Goal: Task Accomplishment & Management: Use online tool/utility

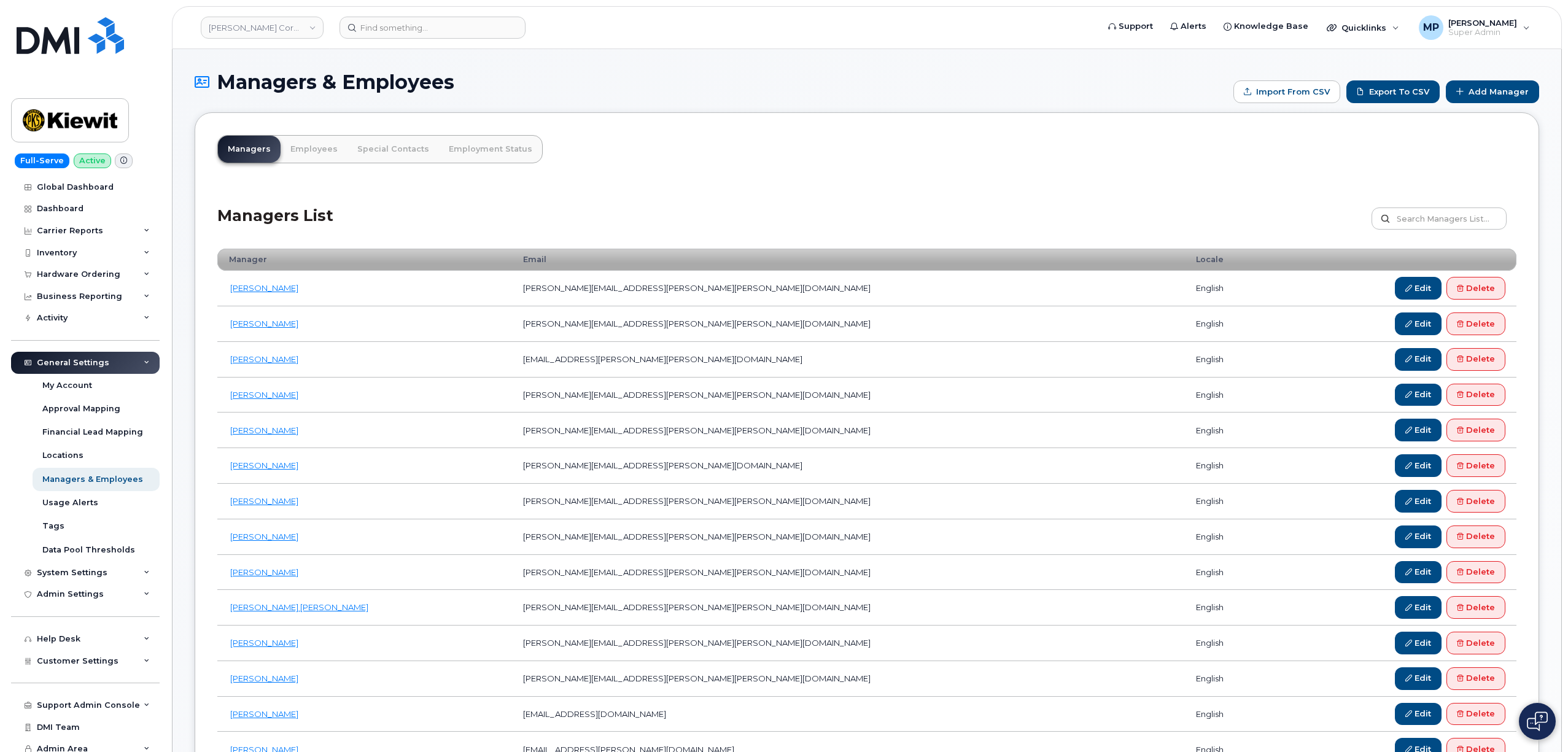
scroll to position [1449, 0]
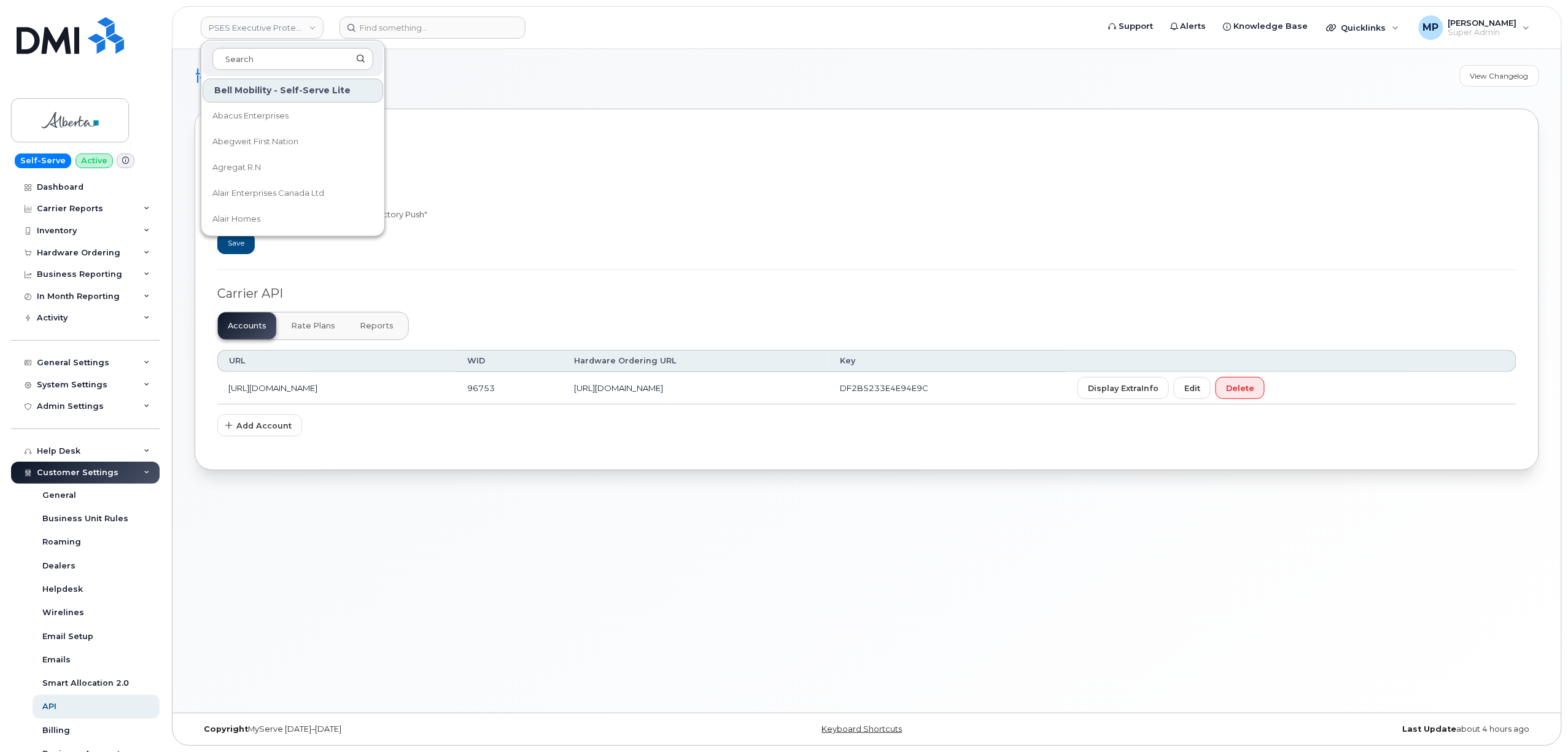
scroll to position [195, 0]
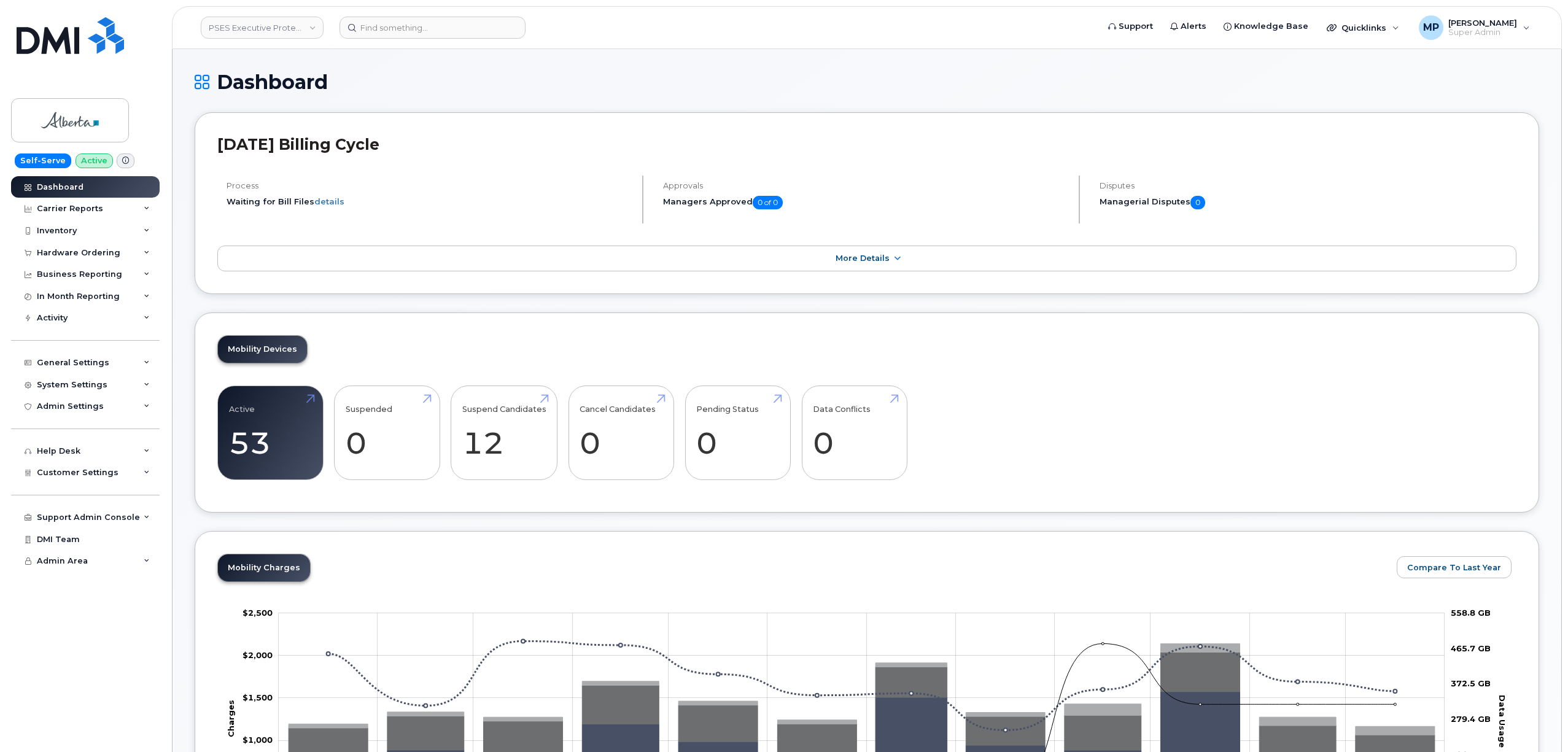
scroll to position [1204, 0]
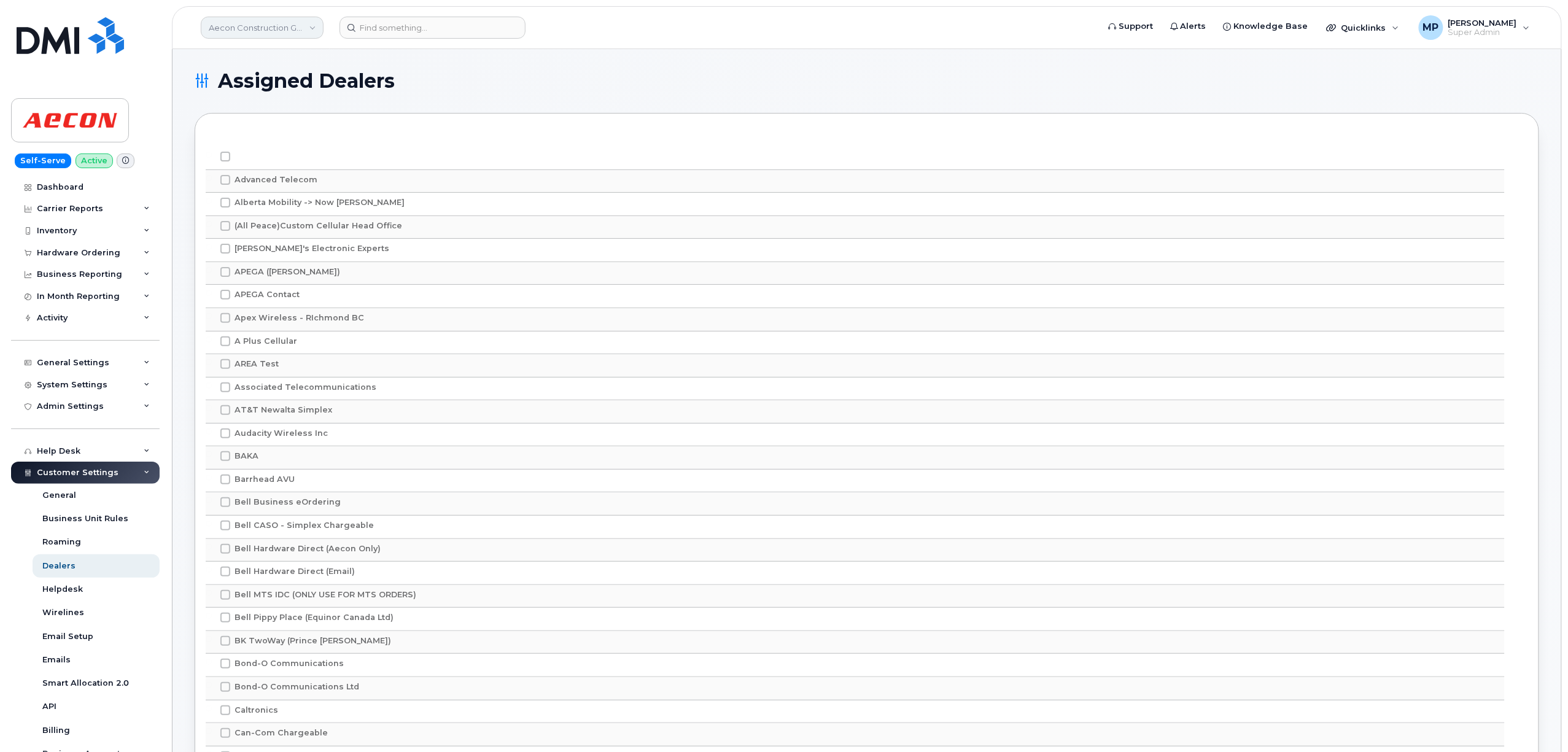
click at [268, 28] on link "Aecon Construction Group Inc" at bounding box center [262, 28] width 123 height 22
type input "g"
type input "hilton"
click at [275, 109] on span "Hilton Domestic Operating Company Inc" at bounding box center [283, 116] width 141 height 24
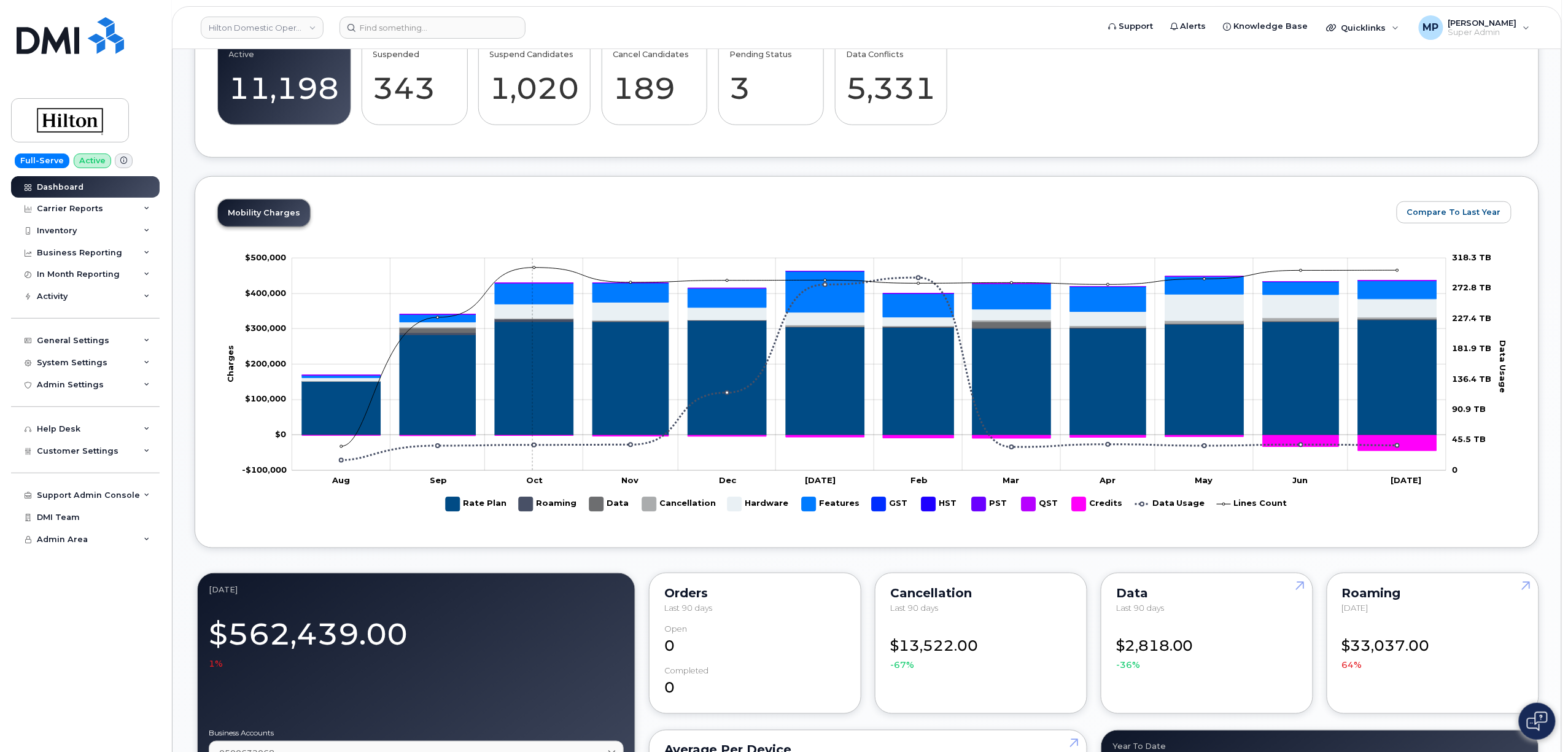
scroll to position [327, 0]
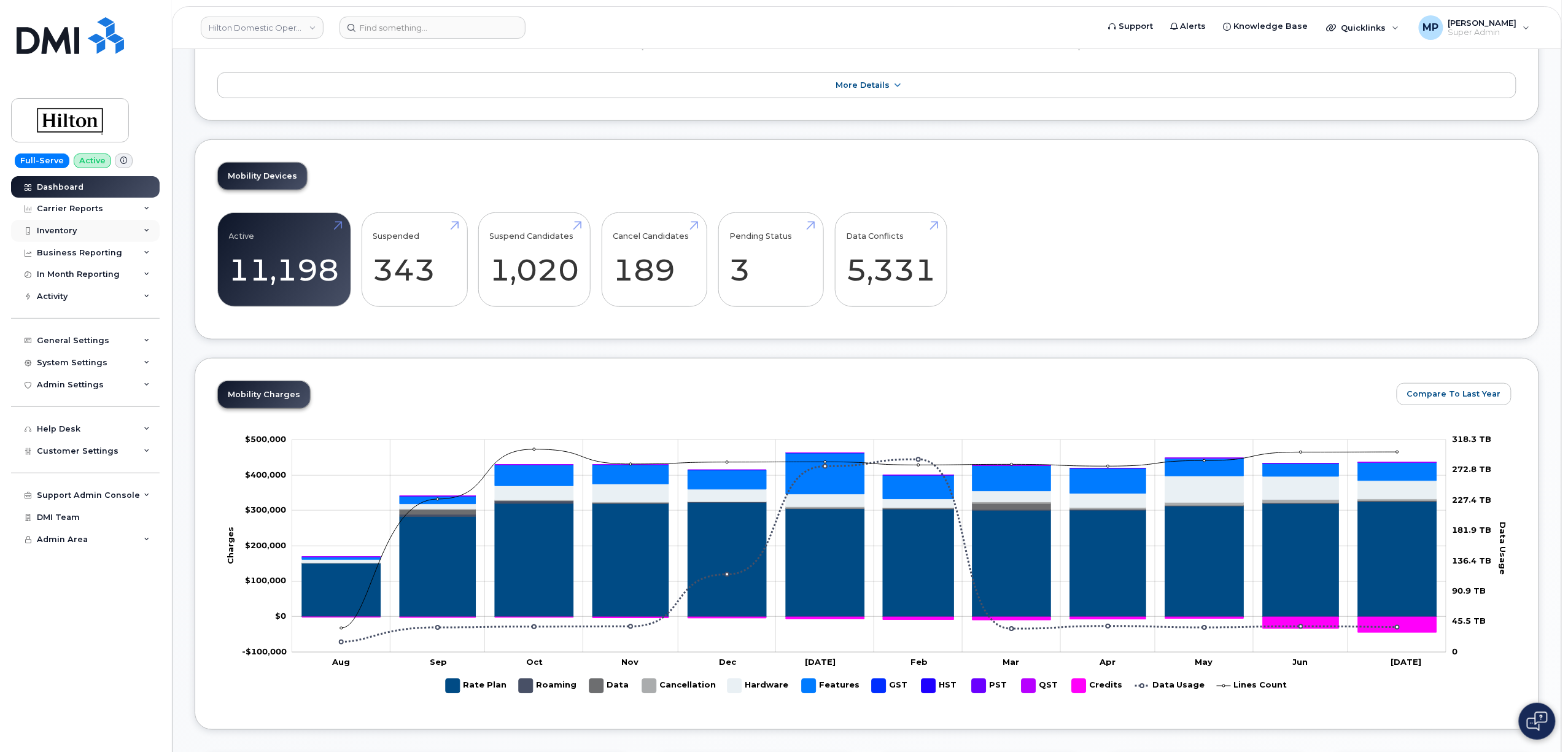
click at [59, 232] on div "Inventory" at bounding box center [57, 231] width 40 height 10
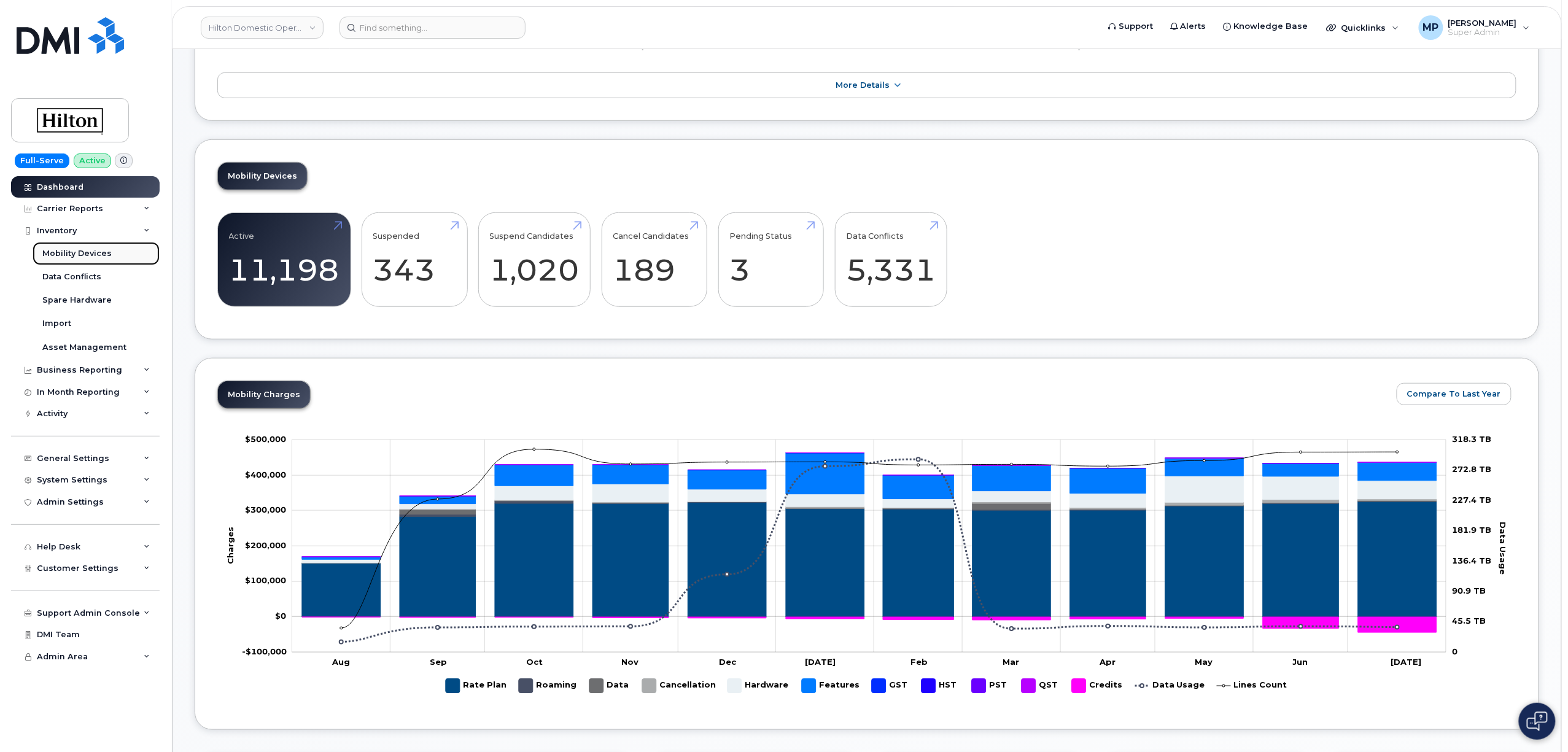
click at [106, 255] on div "Mobility Devices" at bounding box center [77, 253] width 69 height 11
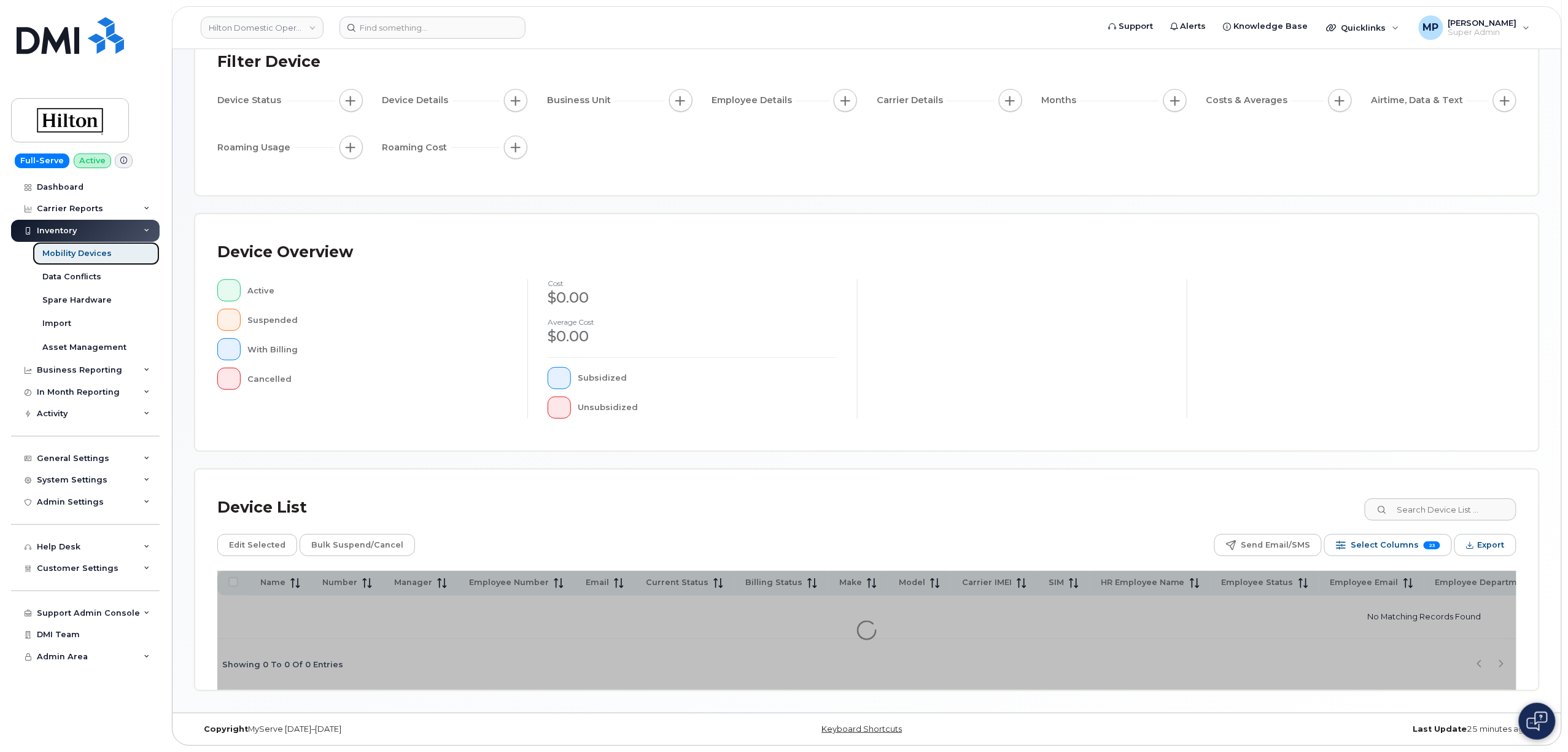
scroll to position [96, 0]
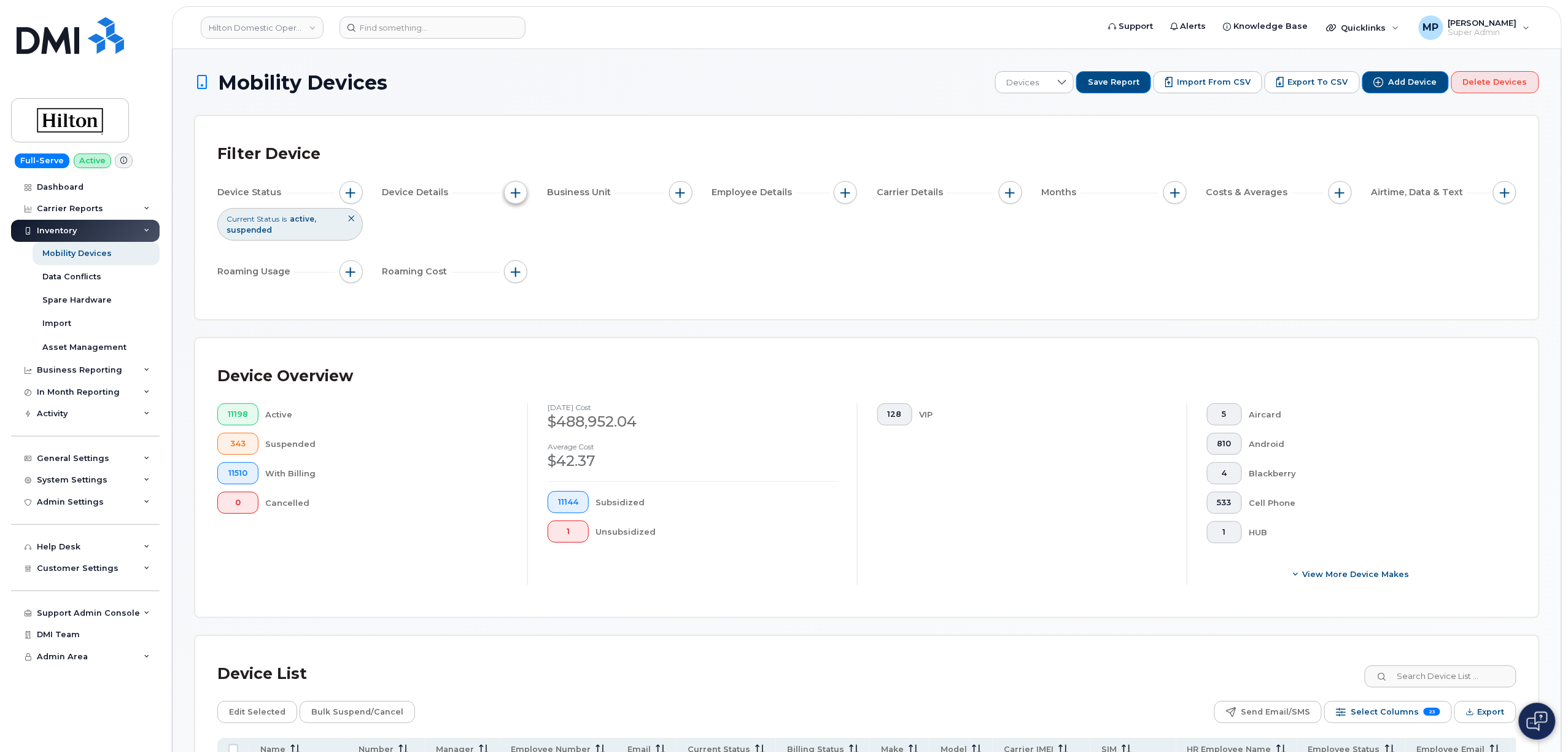
click at [523, 190] on button "button" at bounding box center [516, 193] width 24 height 24
click at [519, 188] on span "button" at bounding box center [516, 193] width 10 height 10
click at [1014, 192] on span "button" at bounding box center [1011, 193] width 10 height 10
click at [1015, 228] on input "Carrier" at bounding box center [1013, 230] width 10 height 10
checkbox input "true"
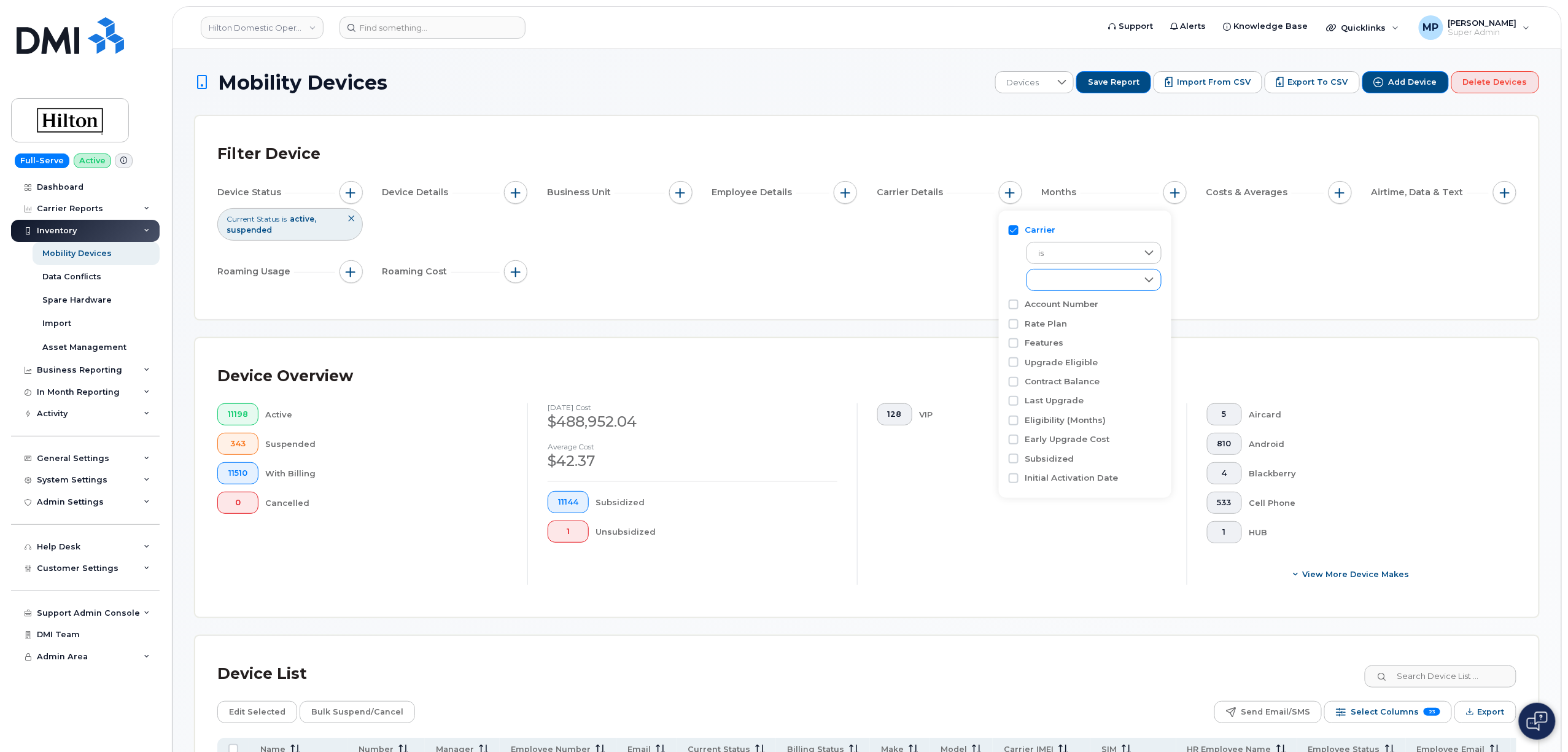
click at [1056, 282] on div "empty" at bounding box center [1083, 279] width 110 height 21
click at [1042, 379] on input "EE" at bounding box center [1041, 378] width 10 height 10
checkbox input "true"
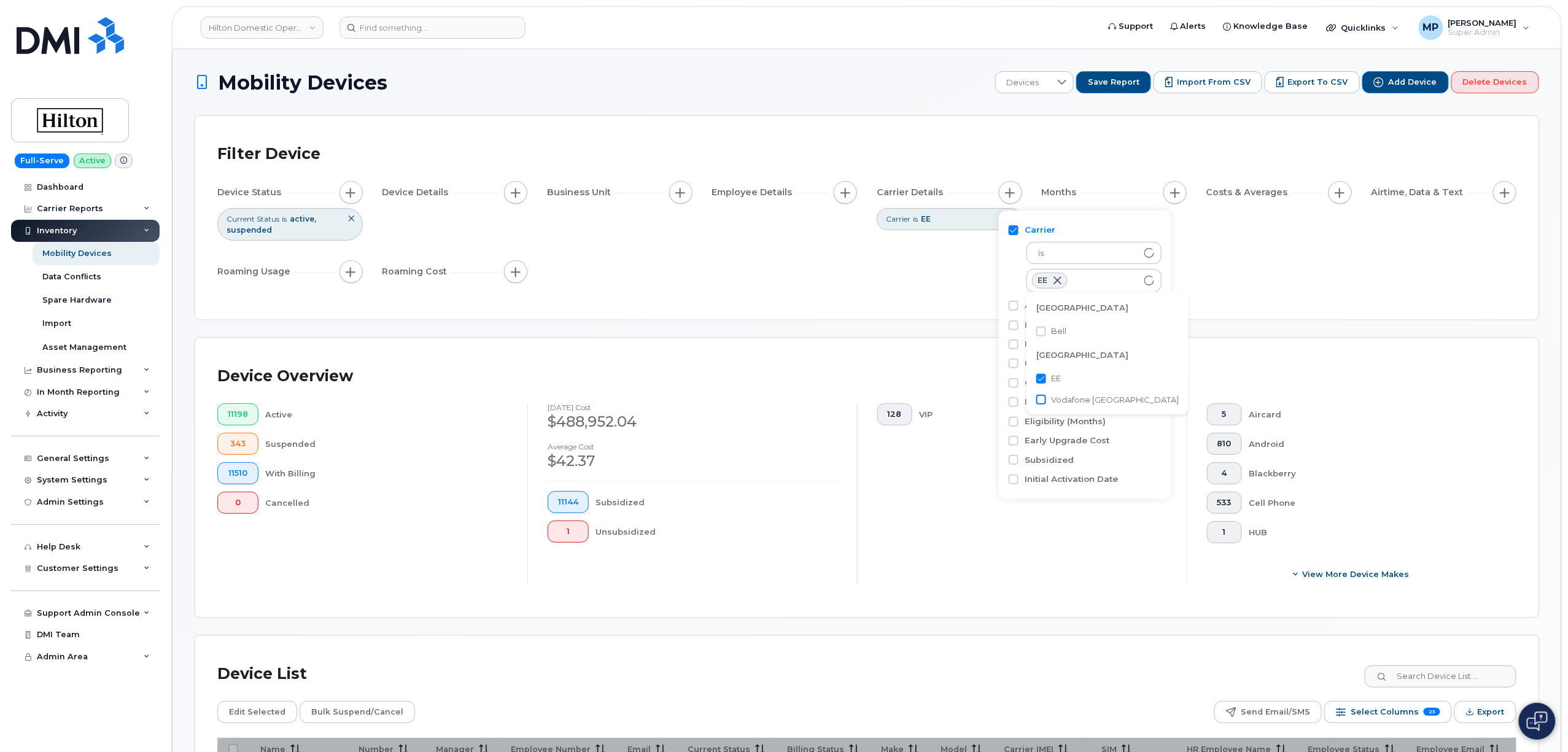
click at [1042, 396] on input "Vodafone United Kingdom" at bounding box center [1041, 399] width 10 height 10
checkbox input "true"
click at [840, 300] on div "Filter Device Device Status Current Status is active suspended Device Details B…" at bounding box center [866, 217] width 1343 height 203
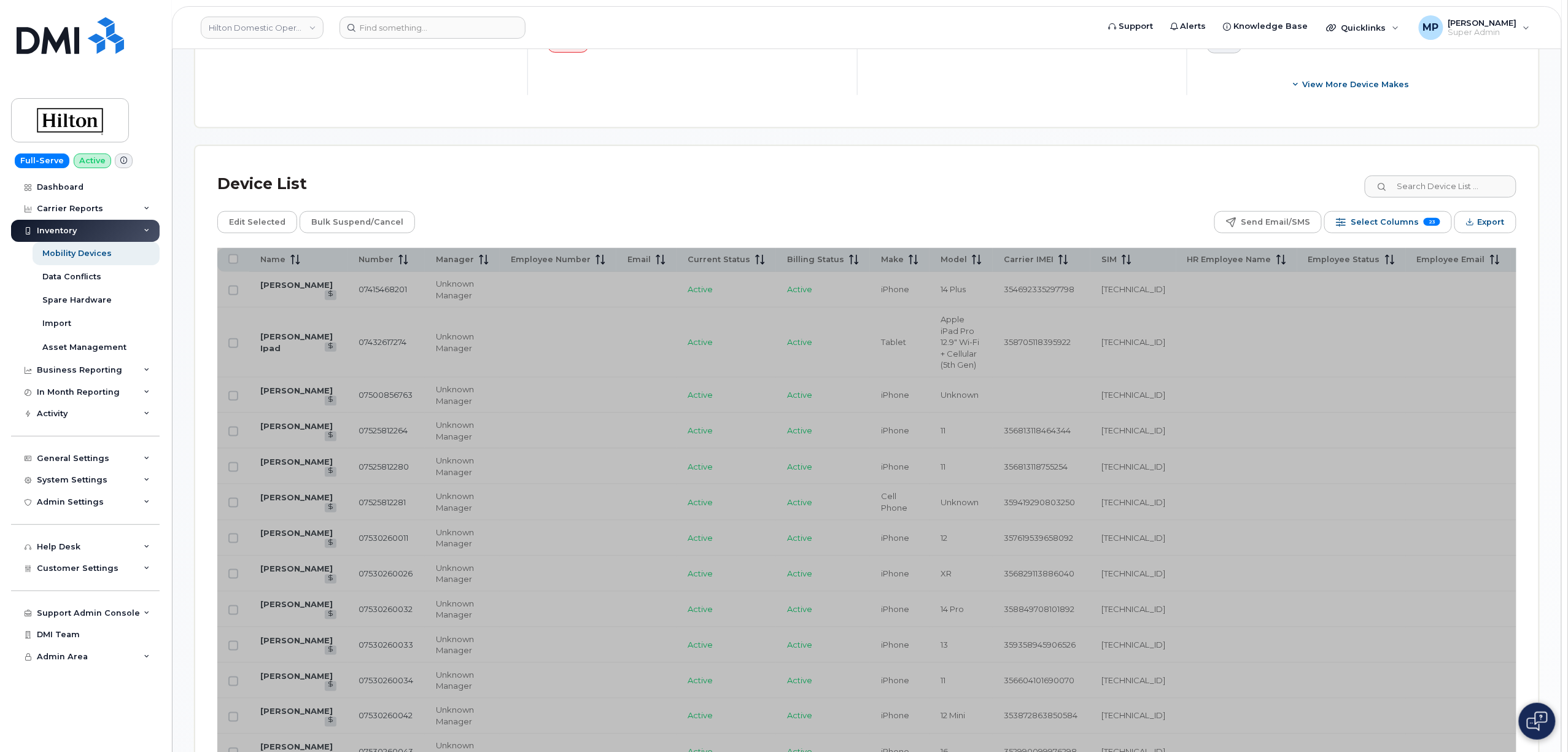
scroll to position [491, 0]
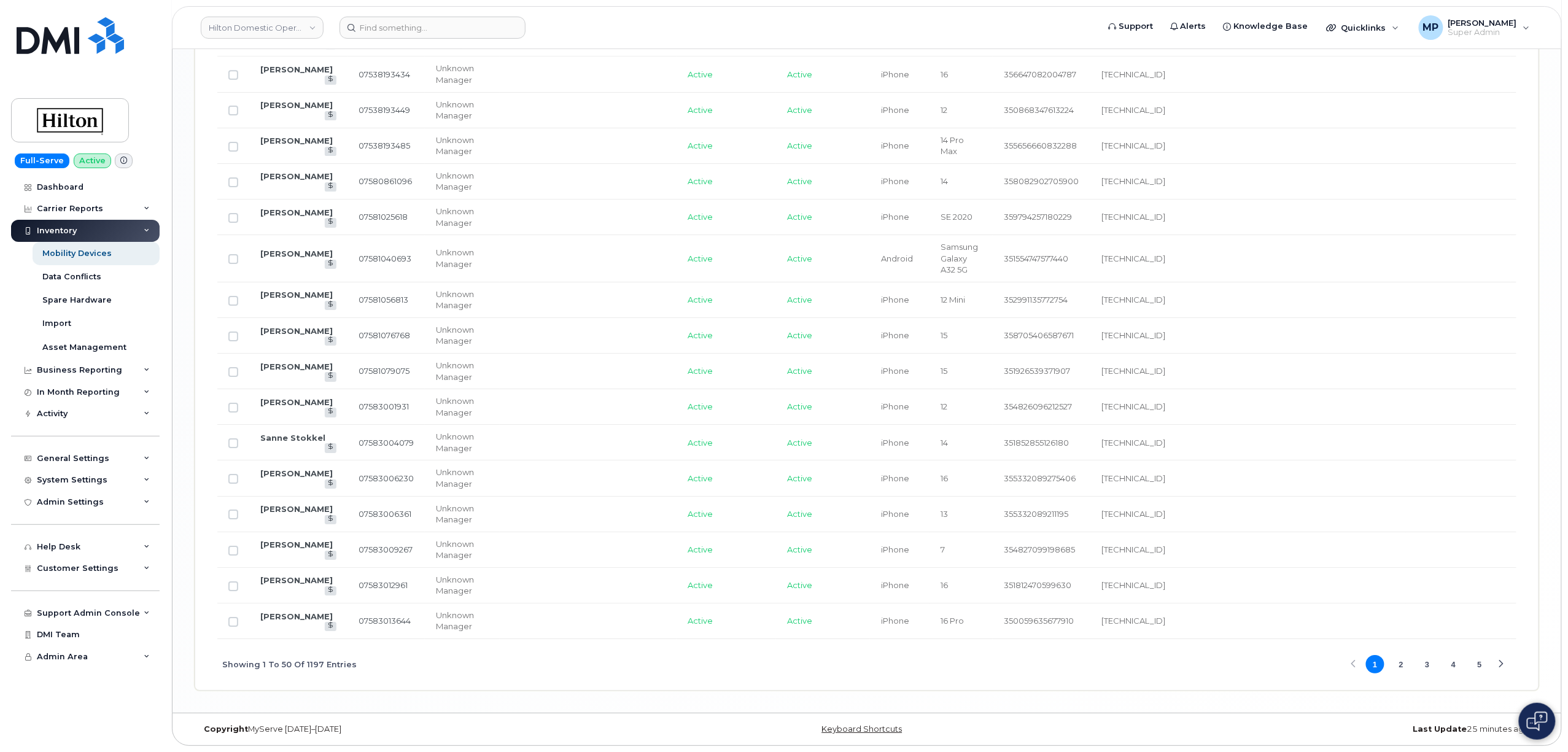
scroll to position [2100, 0]
click at [1401, 661] on button "2" at bounding box center [1400, 664] width 18 height 18
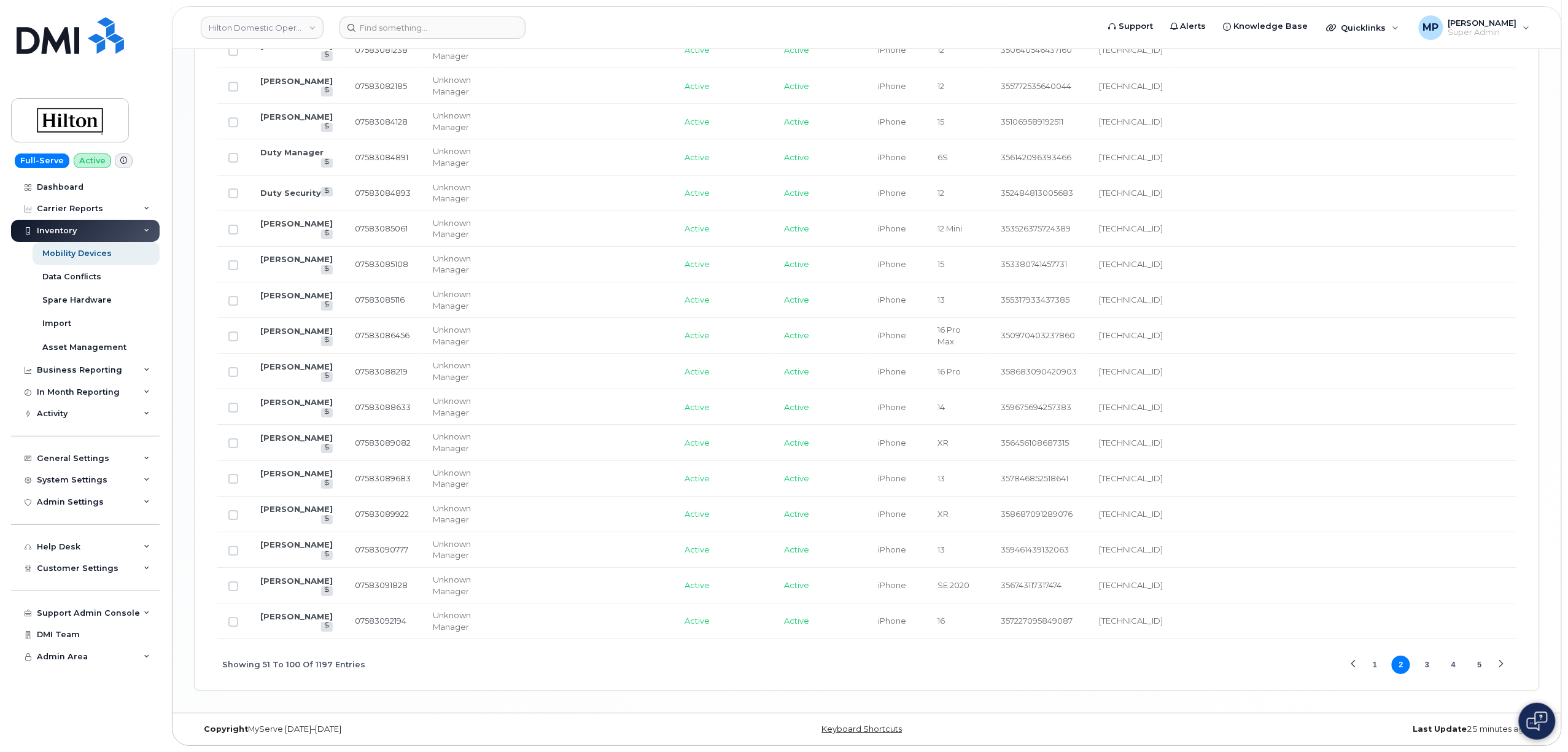
scroll to position [1940, 0]
click at [1429, 659] on button "3" at bounding box center [1427, 664] width 18 height 18
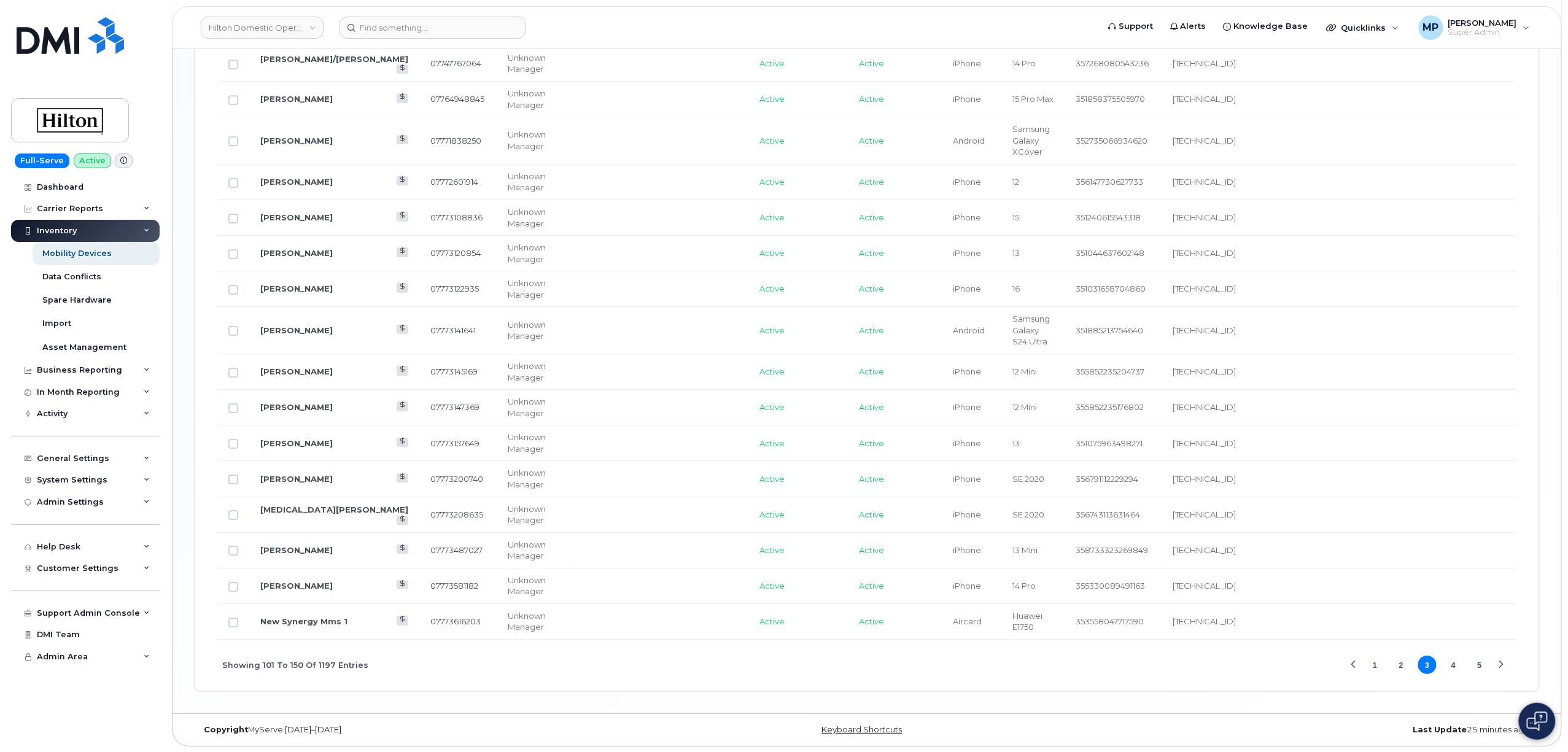
scroll to position [2010, 0]
click at [1455, 664] on button "4" at bounding box center [1454, 664] width 18 height 18
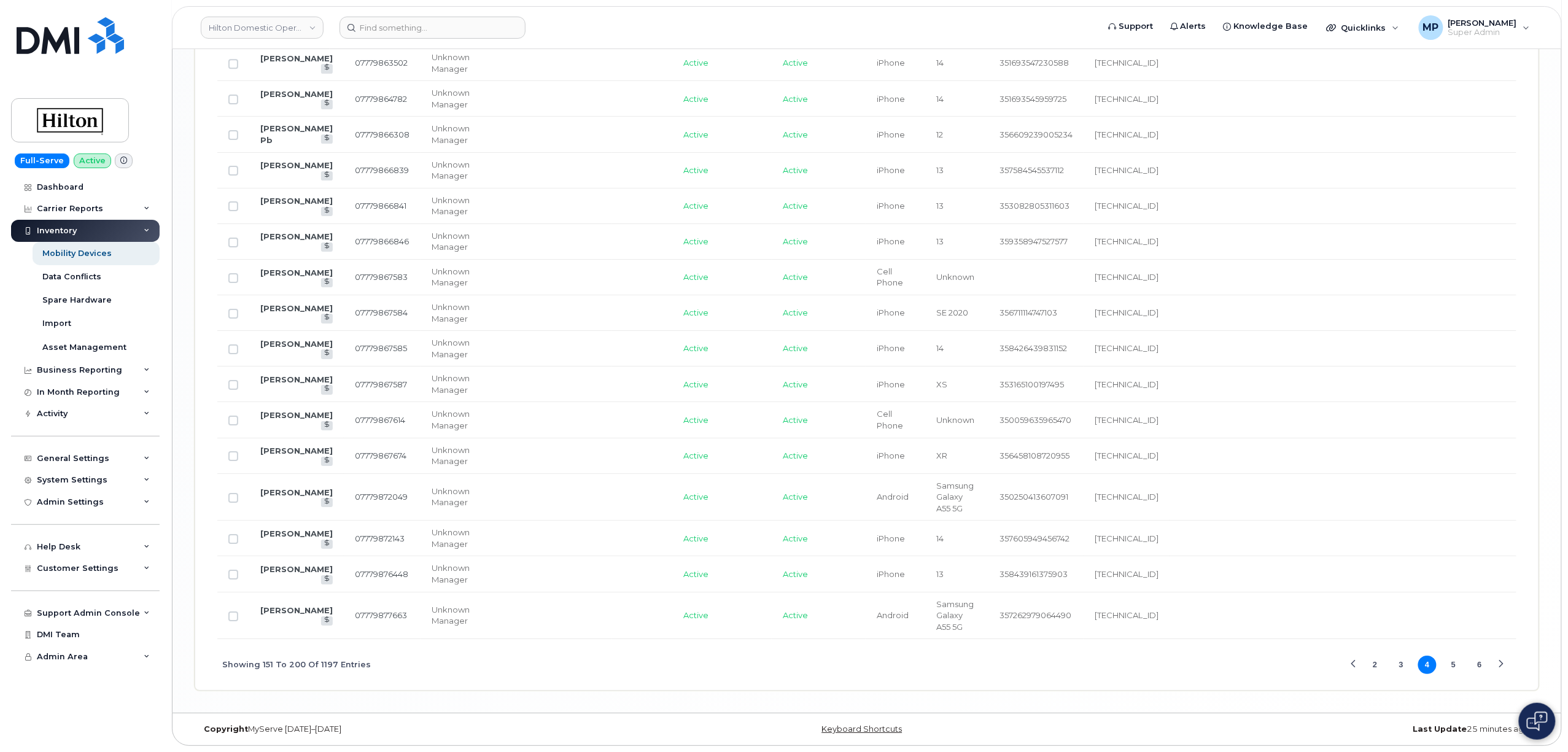
scroll to position [2083, 0]
click at [1456, 661] on button "5" at bounding box center [1454, 664] width 18 height 18
click at [1454, 664] on button "6" at bounding box center [1454, 664] width 18 height 18
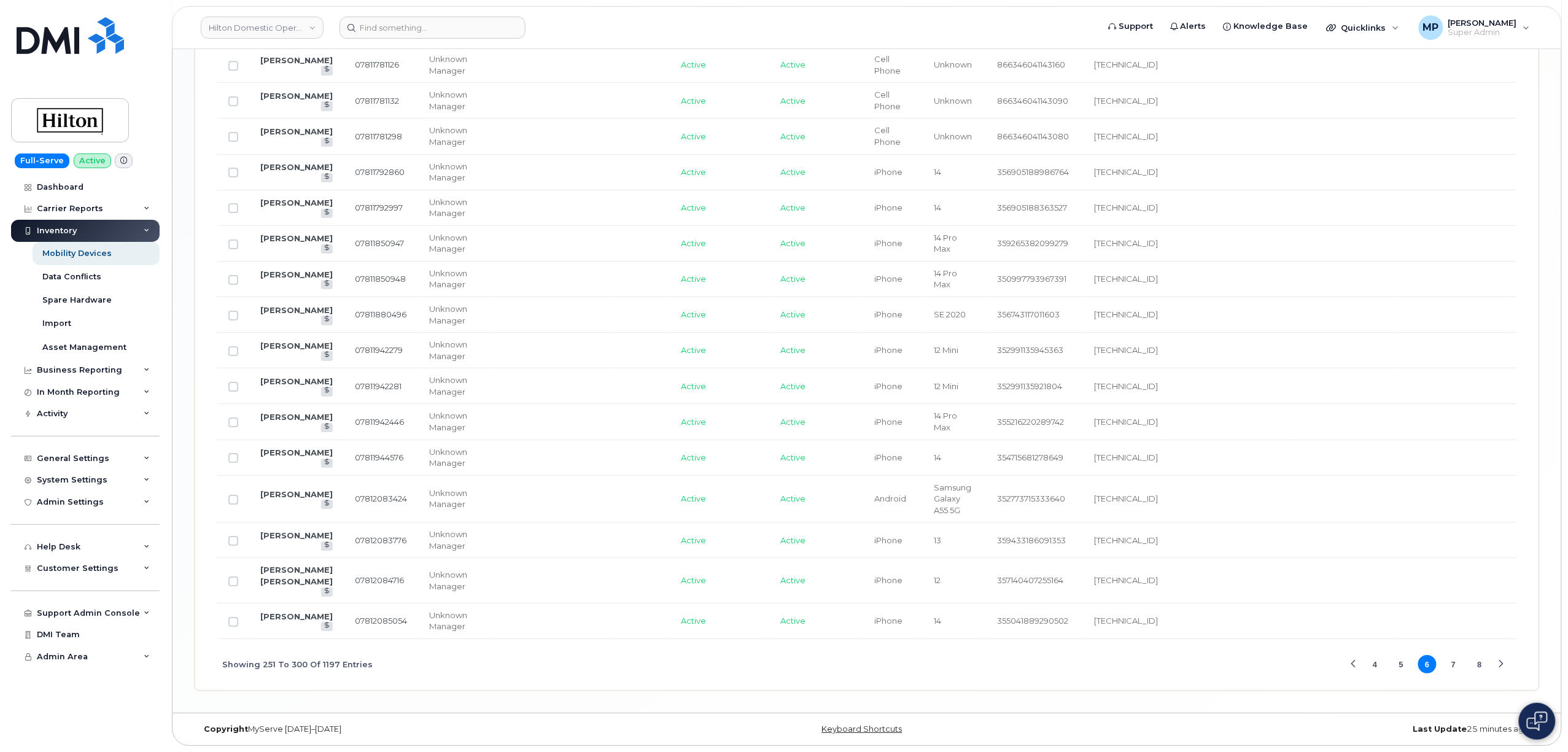
click at [1456, 661] on button "7" at bounding box center [1454, 664] width 18 height 18
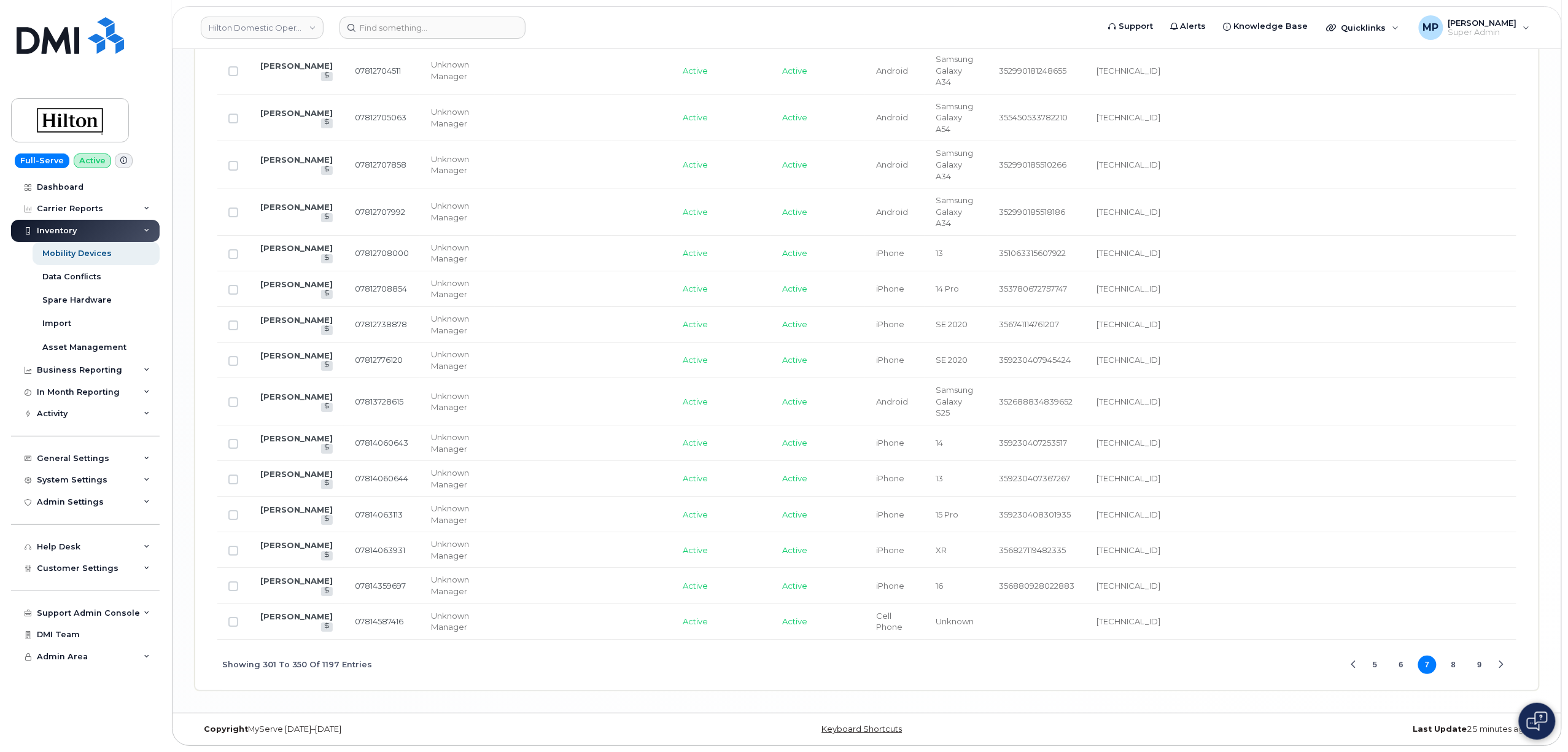
scroll to position [2028, 0]
click at [1454, 666] on button "8" at bounding box center [1454, 664] width 18 height 18
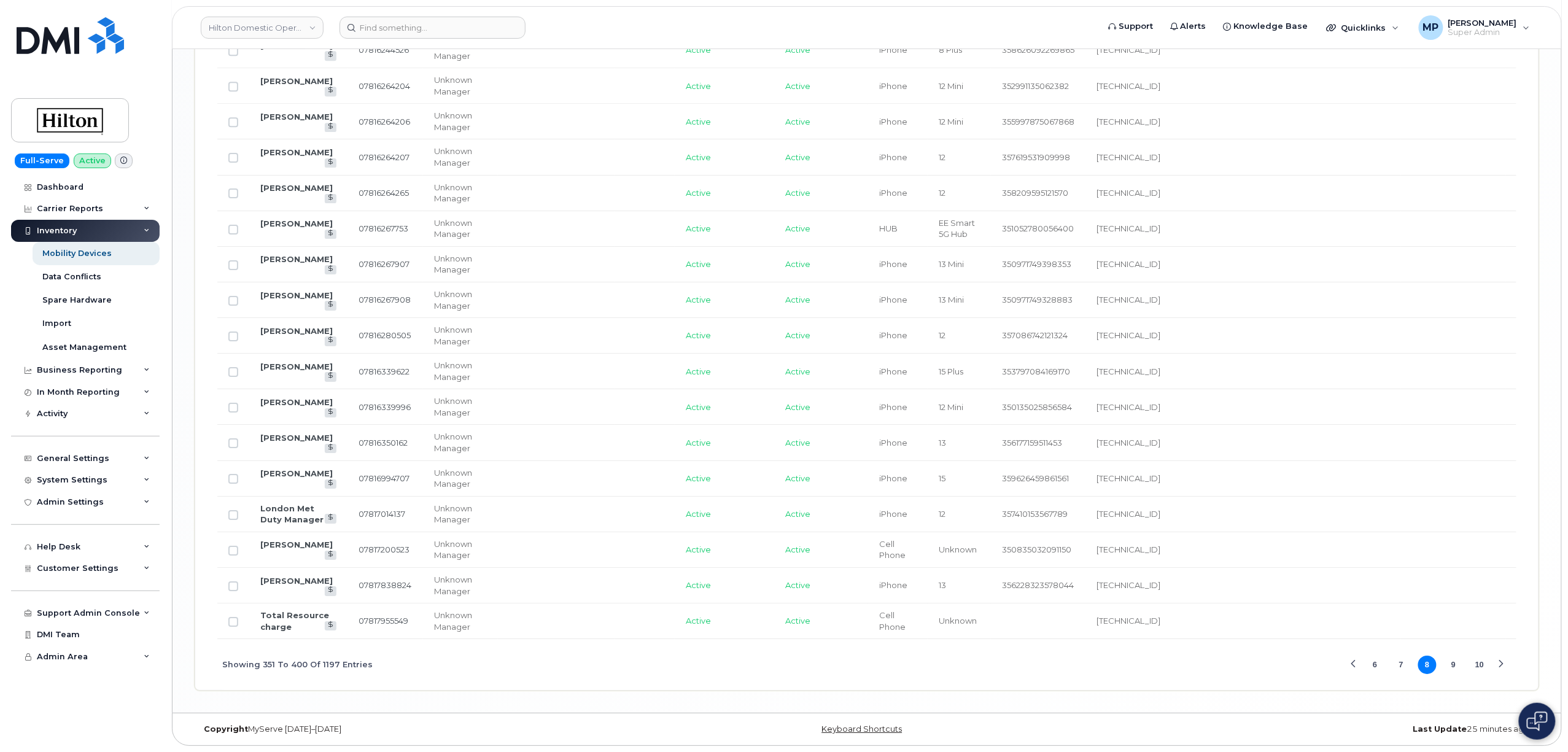
scroll to position [1996, 0]
click at [1452, 664] on button "9" at bounding box center [1454, 664] width 18 height 18
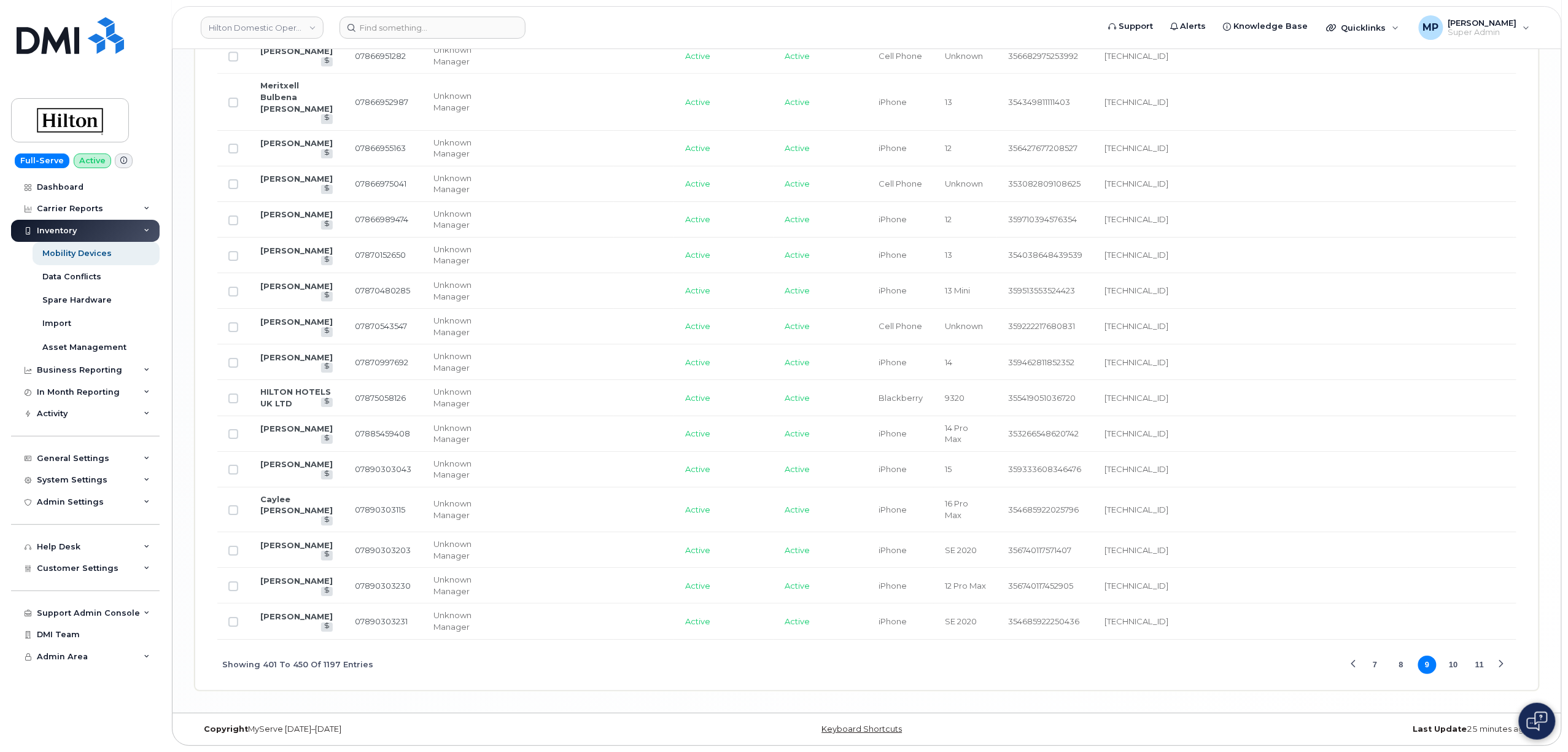
scroll to position [2049, 0]
click at [1454, 666] on button "10" at bounding box center [1454, 664] width 18 height 18
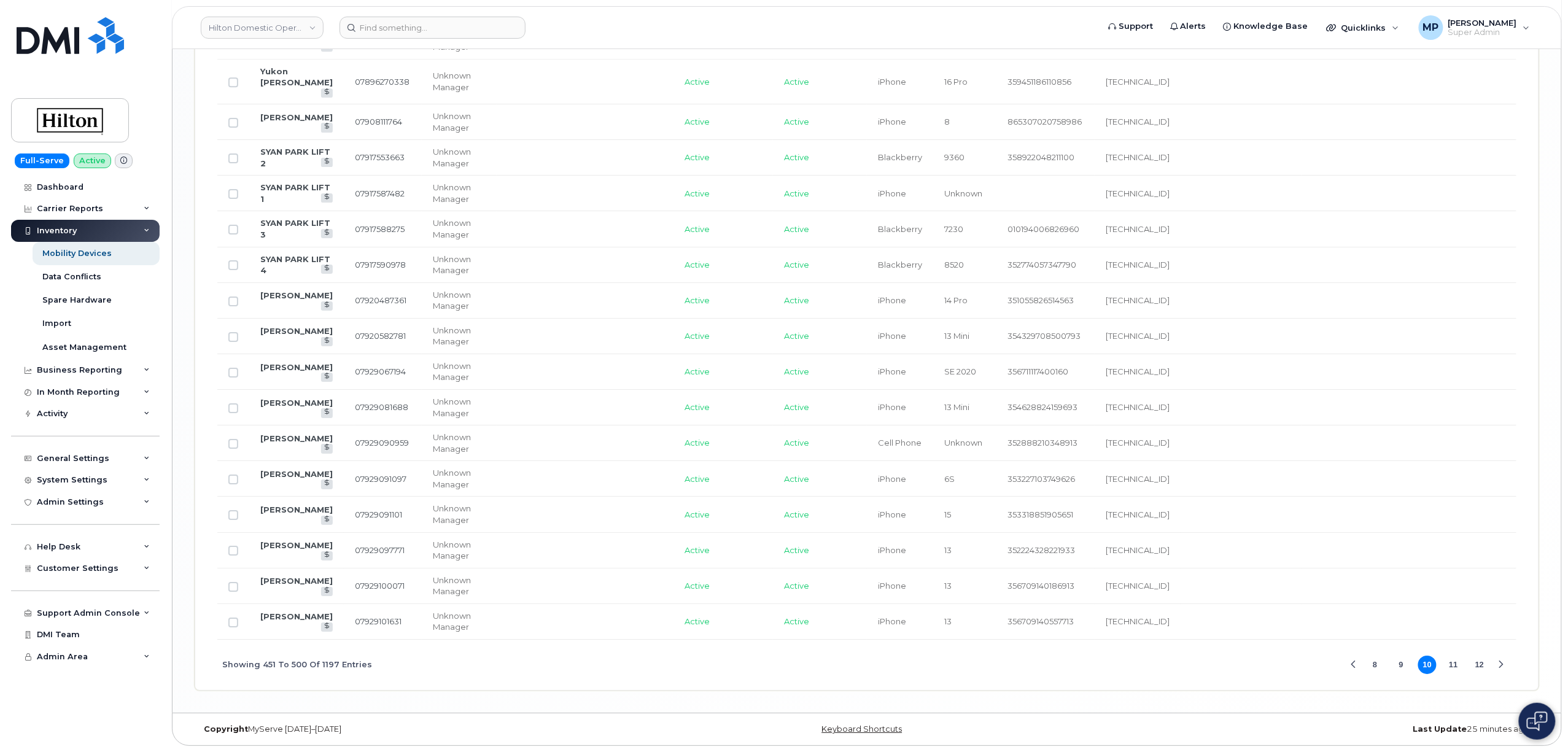
scroll to position [2130, 0]
click at [1454, 668] on button "11" at bounding box center [1454, 664] width 18 height 18
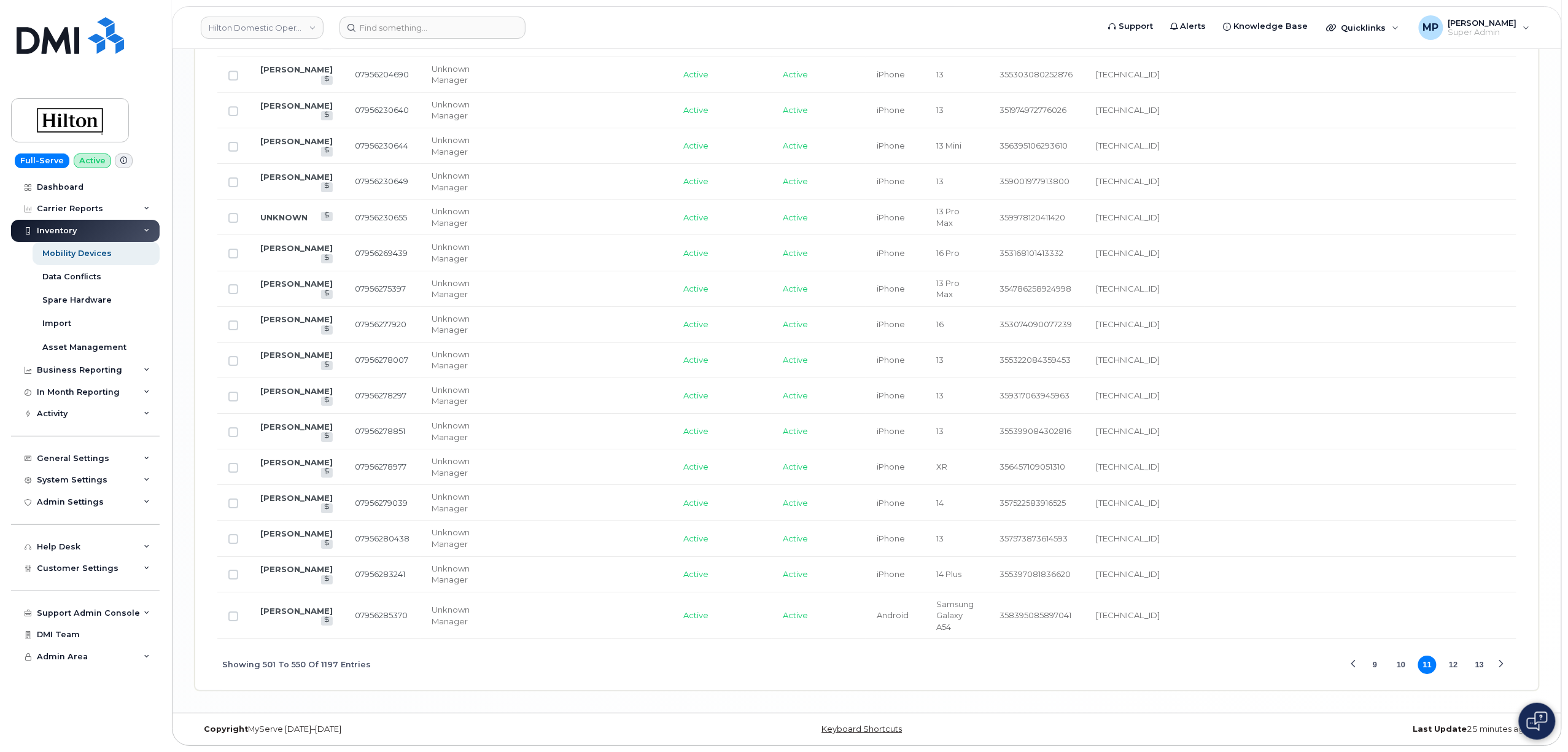
scroll to position [2043, 0]
click at [1452, 665] on button "12" at bounding box center [1454, 664] width 18 height 18
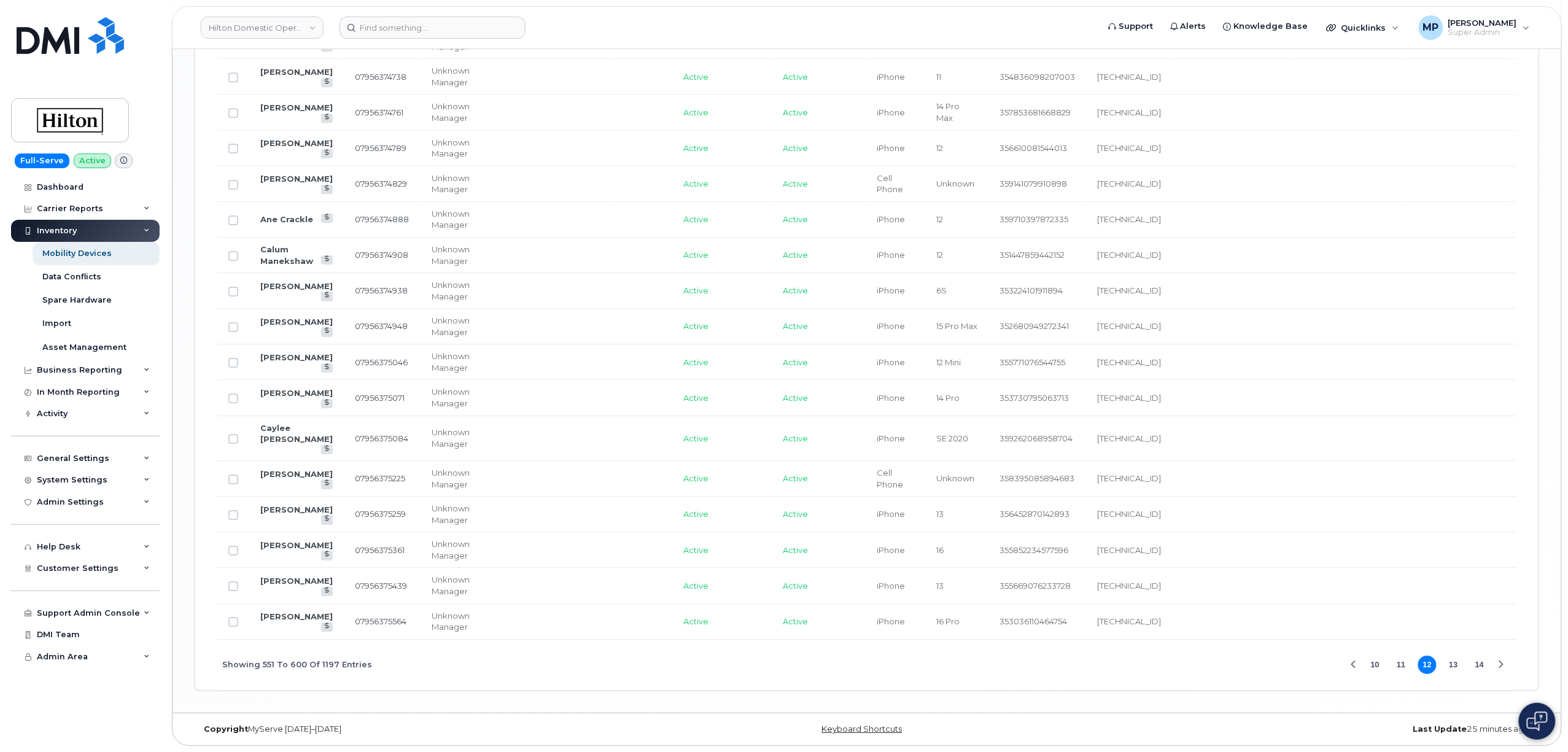
scroll to position [1982, 0]
click at [1452, 669] on button "13" at bounding box center [1454, 664] width 18 height 18
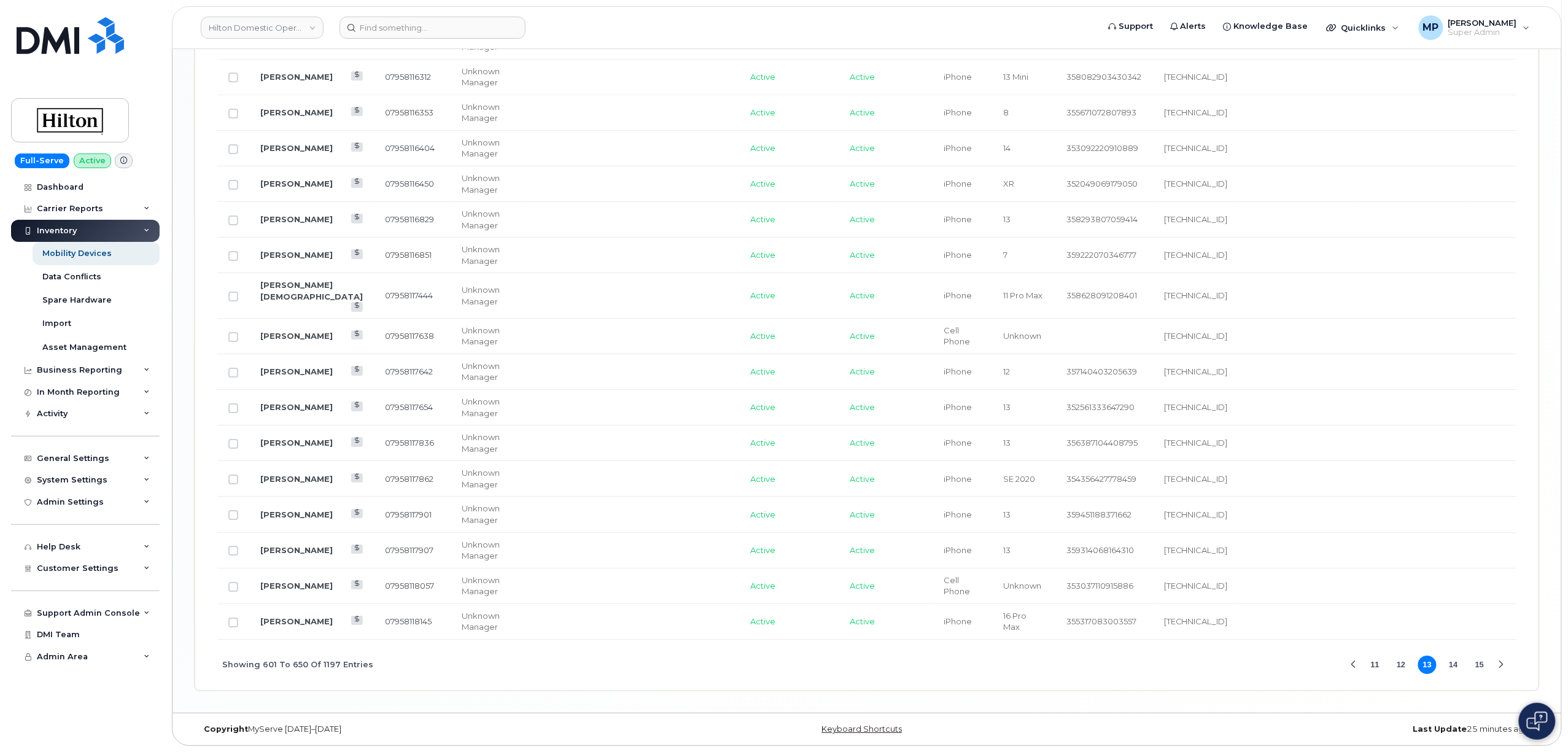
scroll to position [1954, 0]
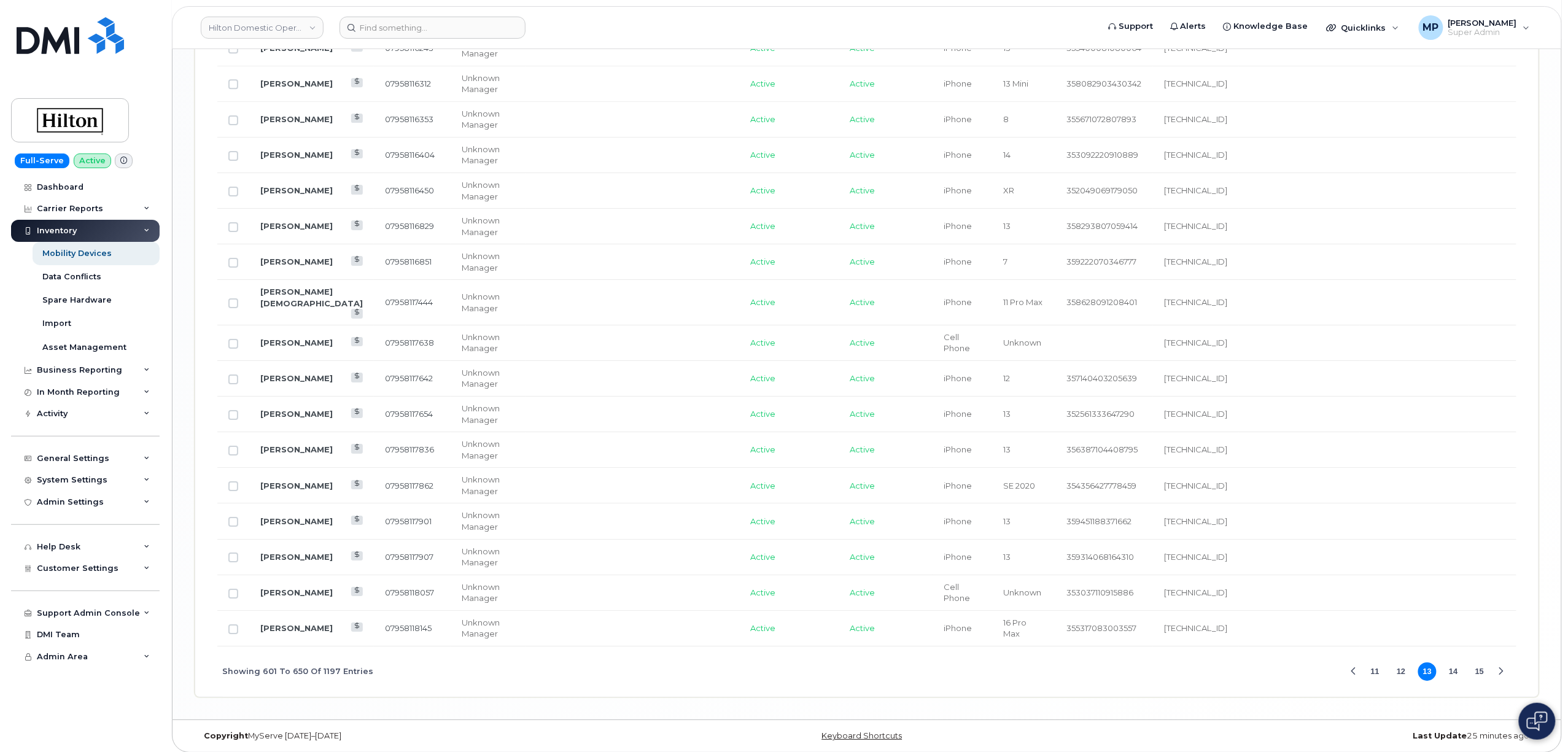
click at [1452, 669] on button "14" at bounding box center [1454, 671] width 18 height 18
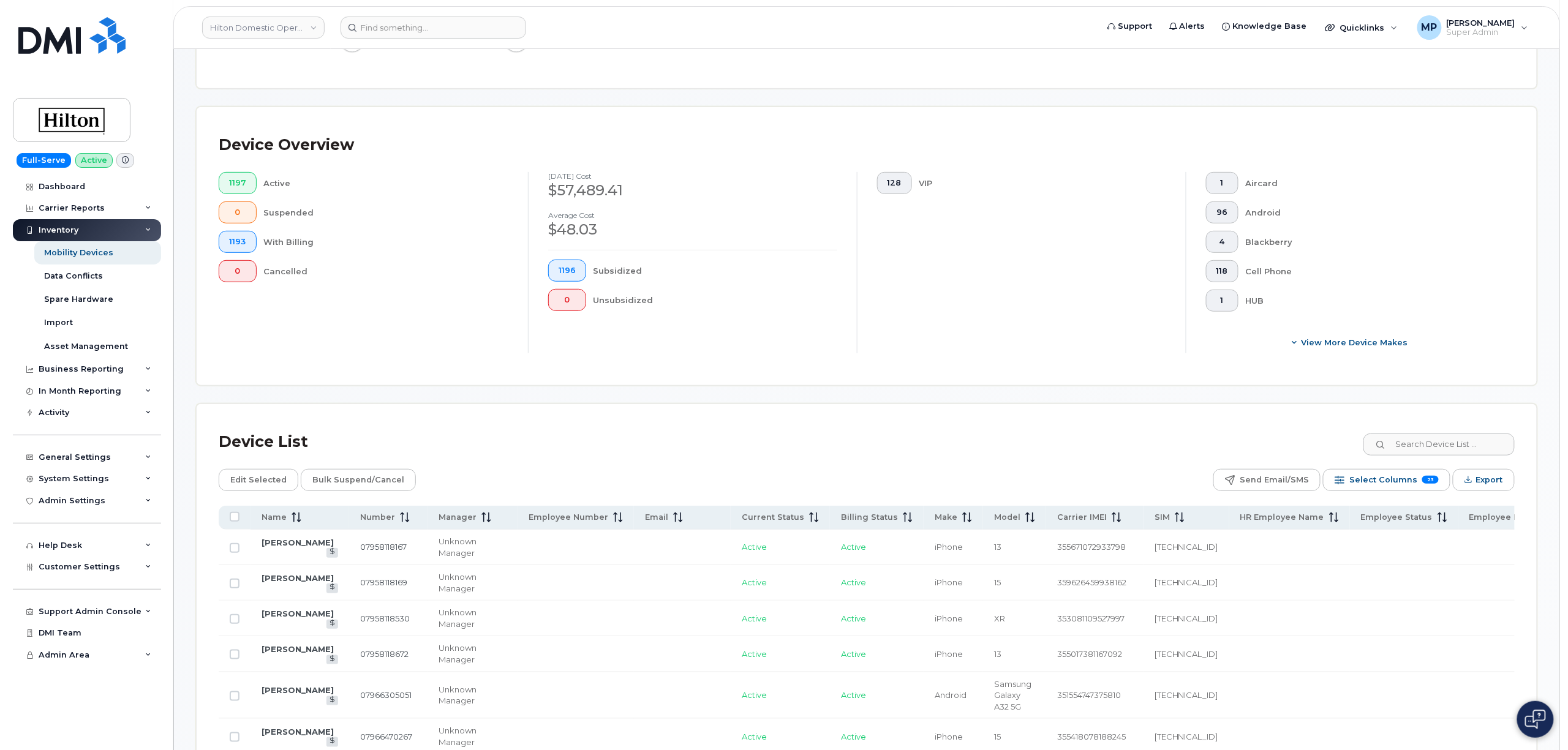
scroll to position [81, 0]
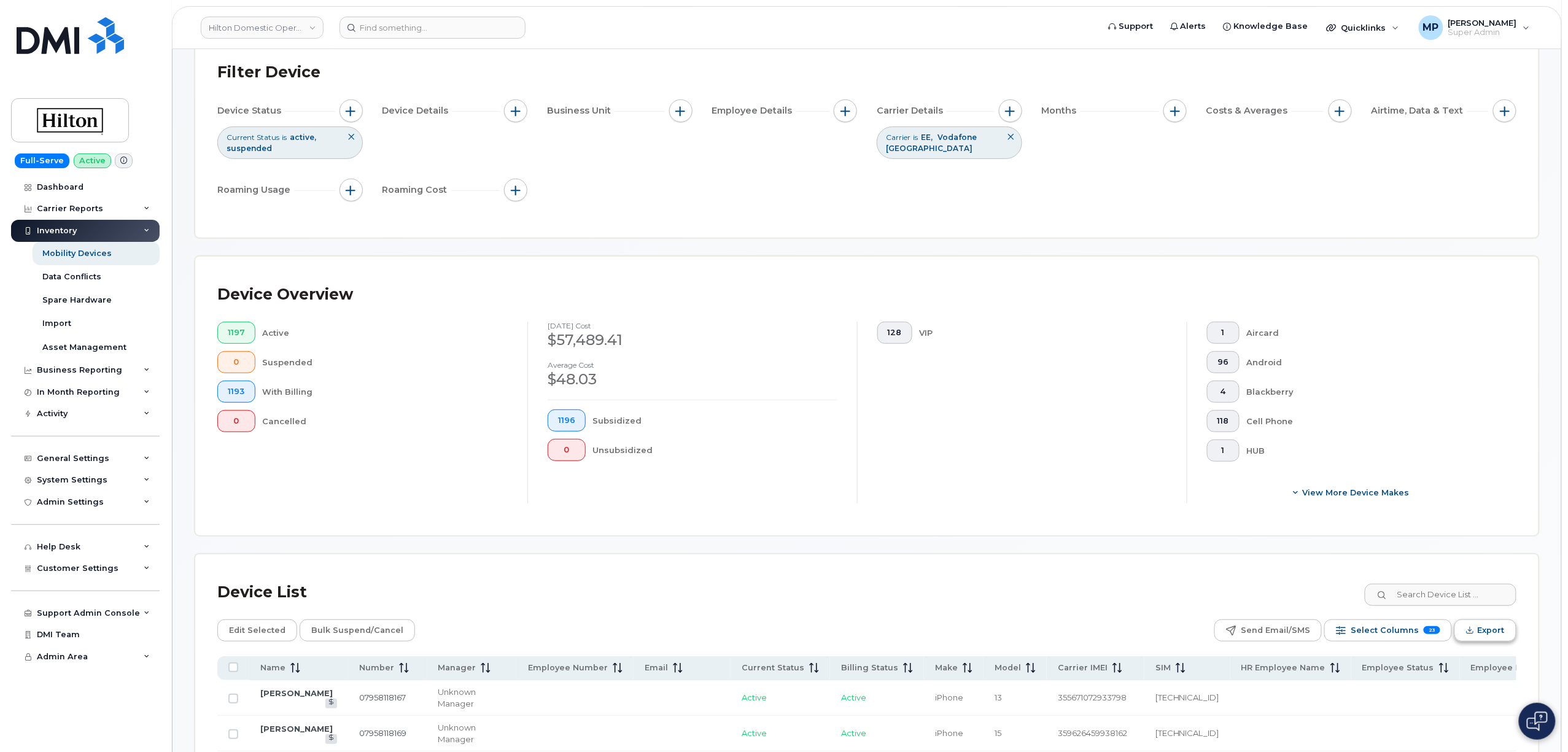
click at [1482, 638] on span "Export" at bounding box center [1491, 630] width 27 height 18
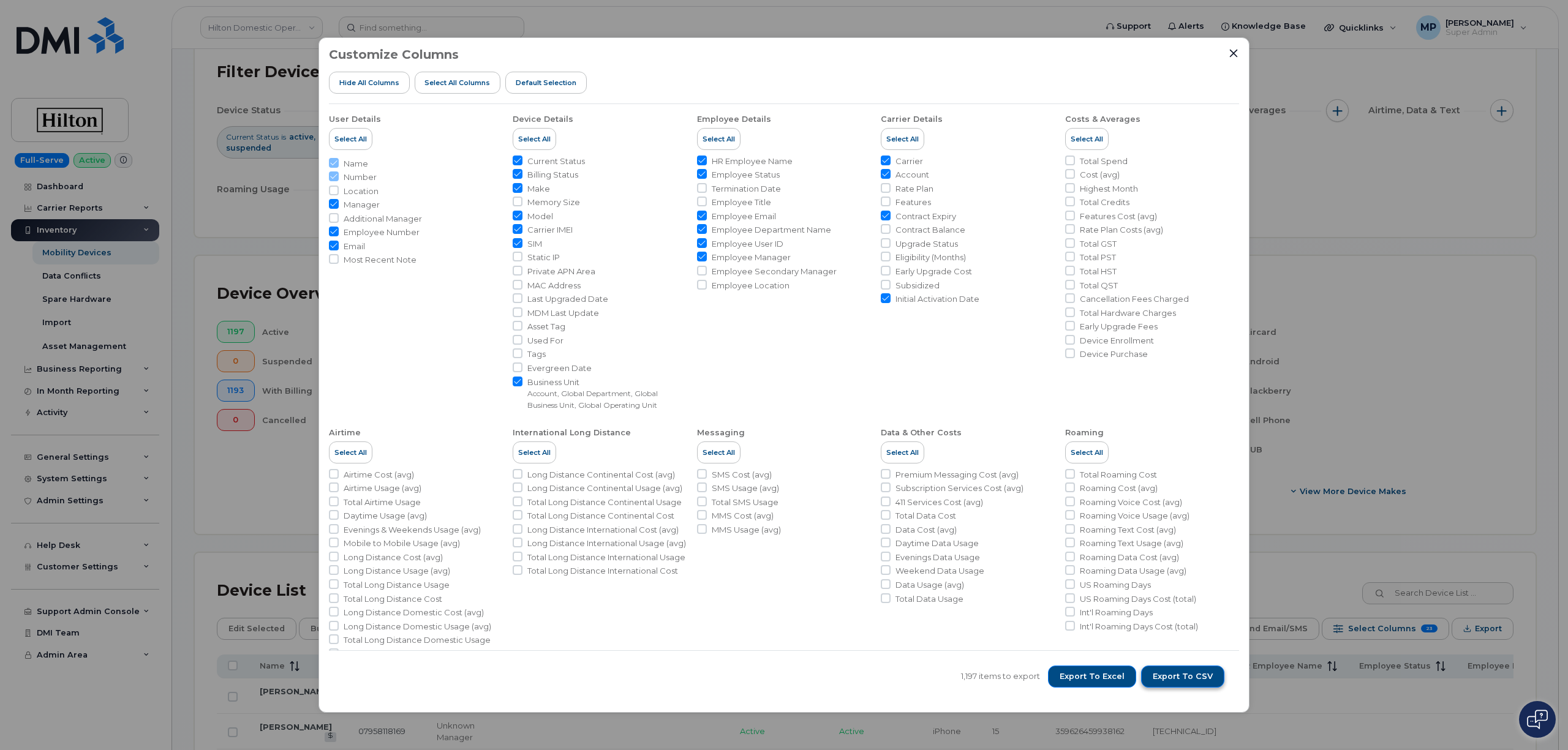
click at [1178, 676] on span "Export to CSV" at bounding box center [1182, 676] width 60 height 11
